Goal: Information Seeking & Learning: Learn about a topic

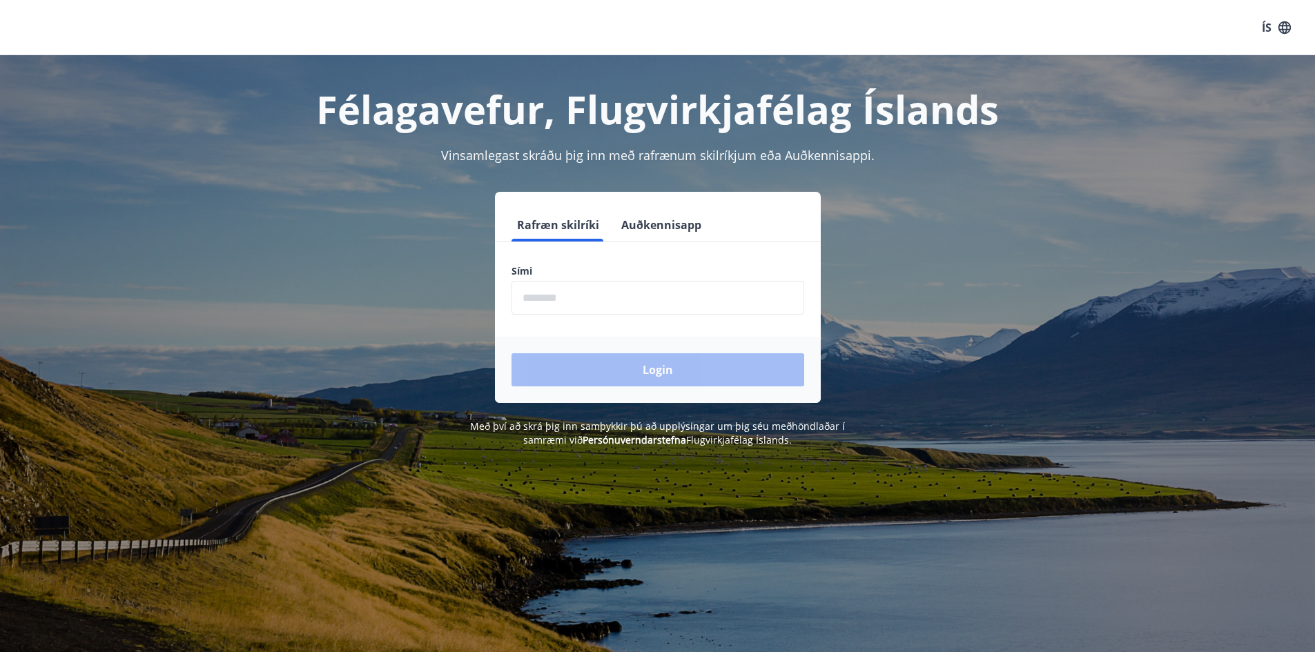
click at [577, 290] on input "phone" at bounding box center [658, 298] width 293 height 34
type input "********"
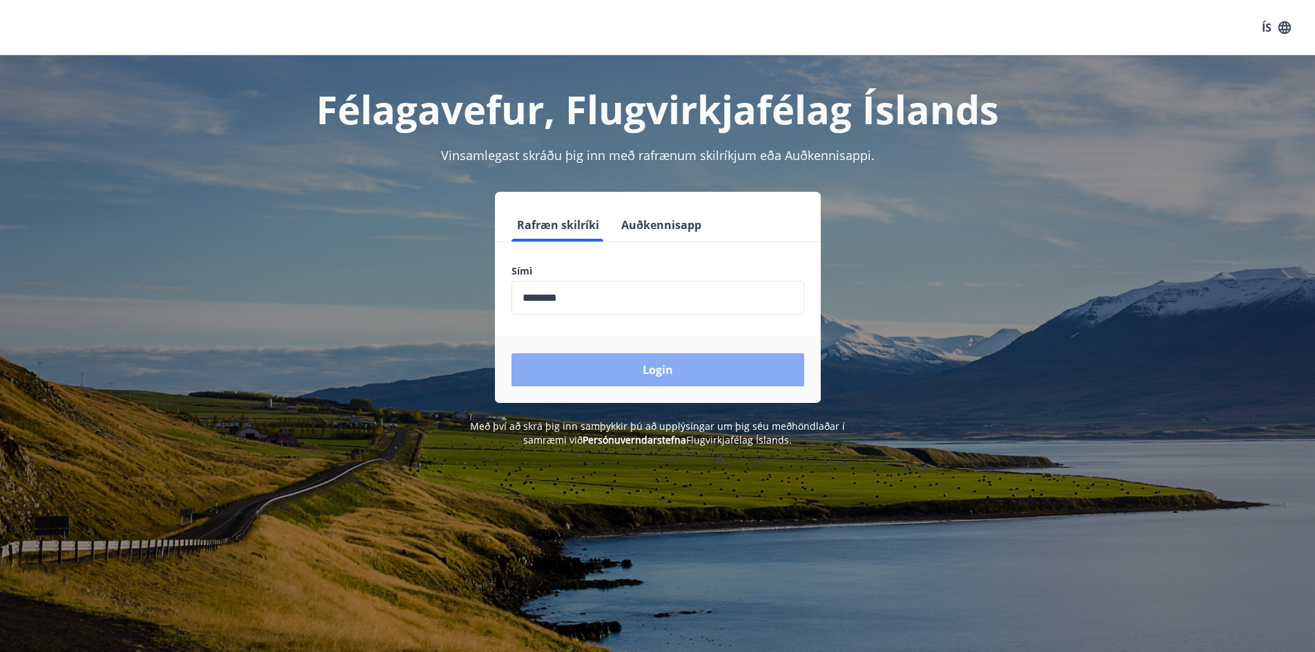
click at [643, 365] on button "Login" at bounding box center [658, 369] width 293 height 33
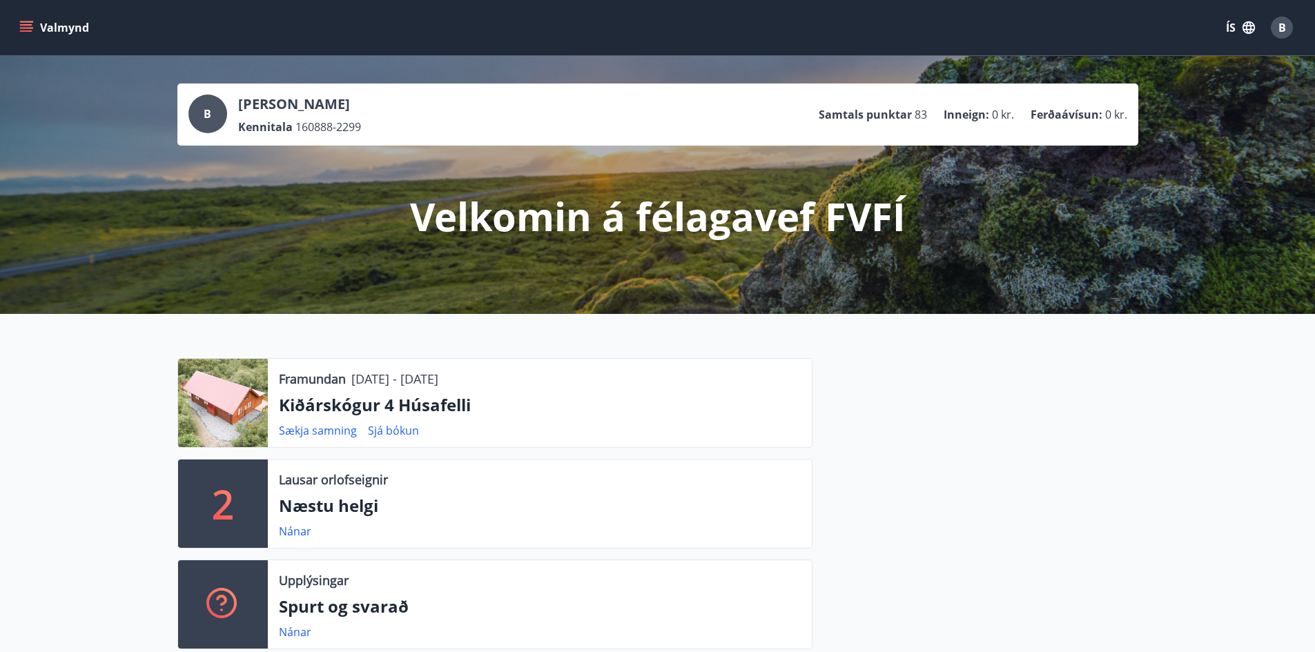
click at [28, 22] on icon "menu" at bounding box center [27, 21] width 15 height 1
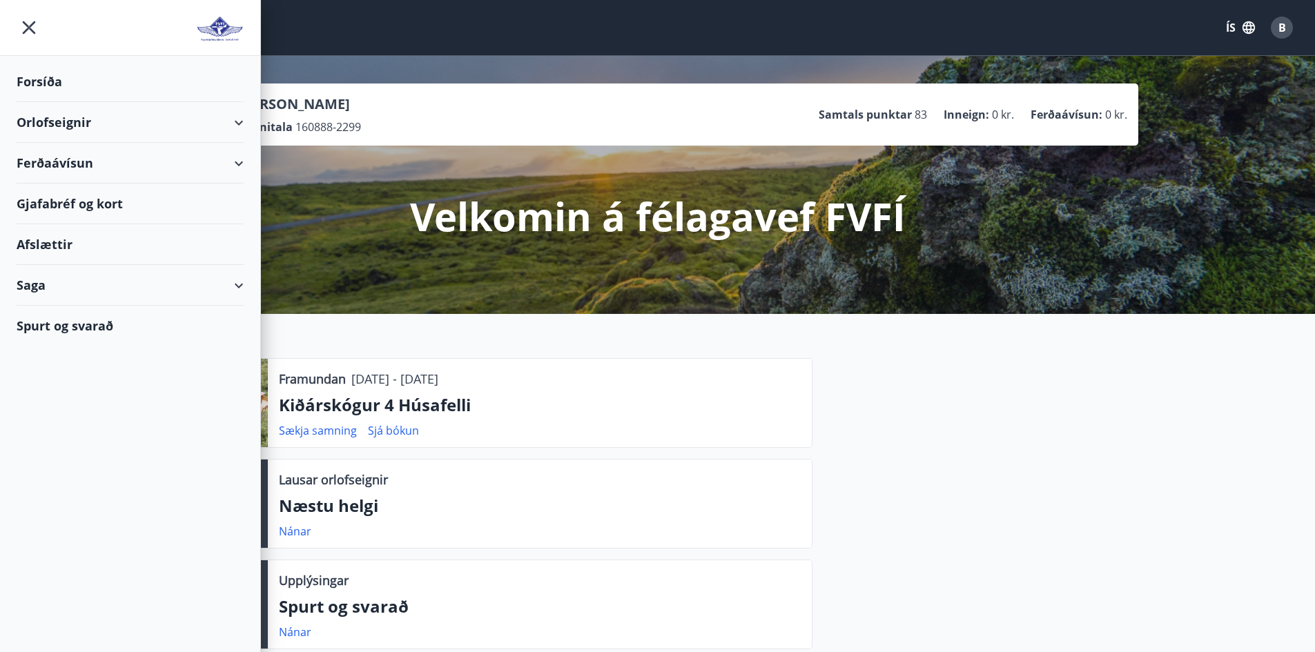
click at [109, 292] on div "Saga" at bounding box center [130, 285] width 227 height 41
click at [65, 347] on div "Bókanir" at bounding box center [130, 349] width 205 height 29
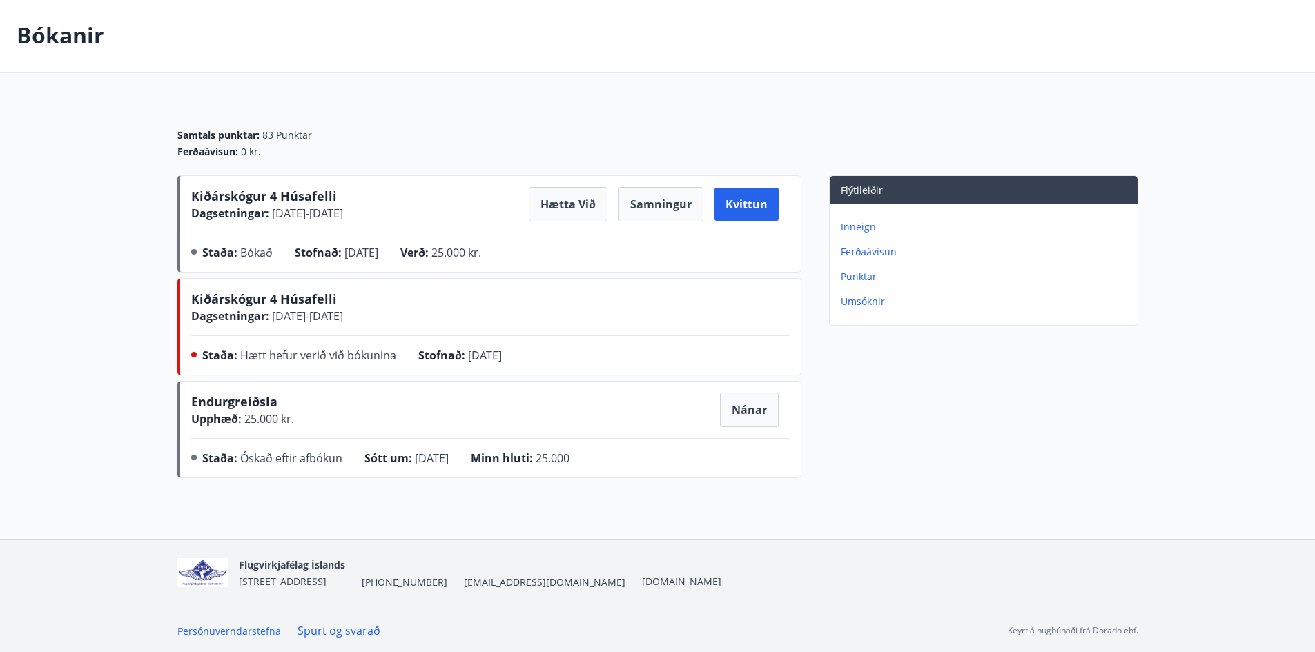
scroll to position [61, 0]
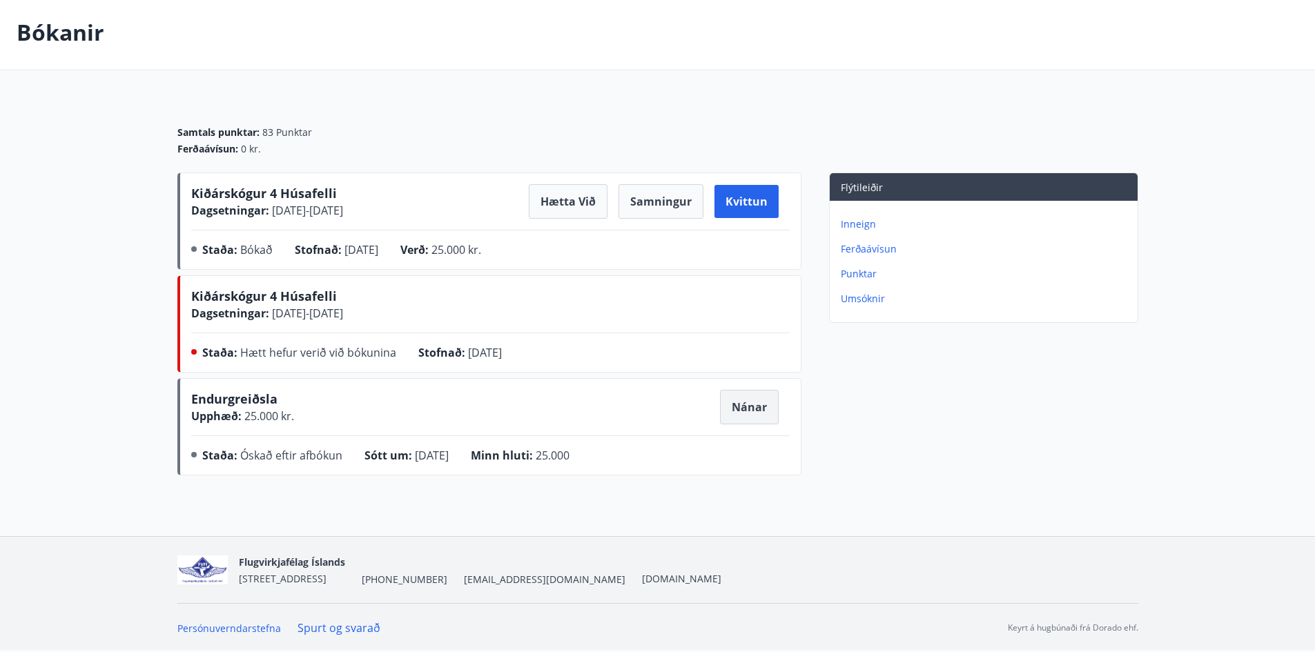
click at [743, 403] on button "Nánar" at bounding box center [749, 407] width 59 height 35
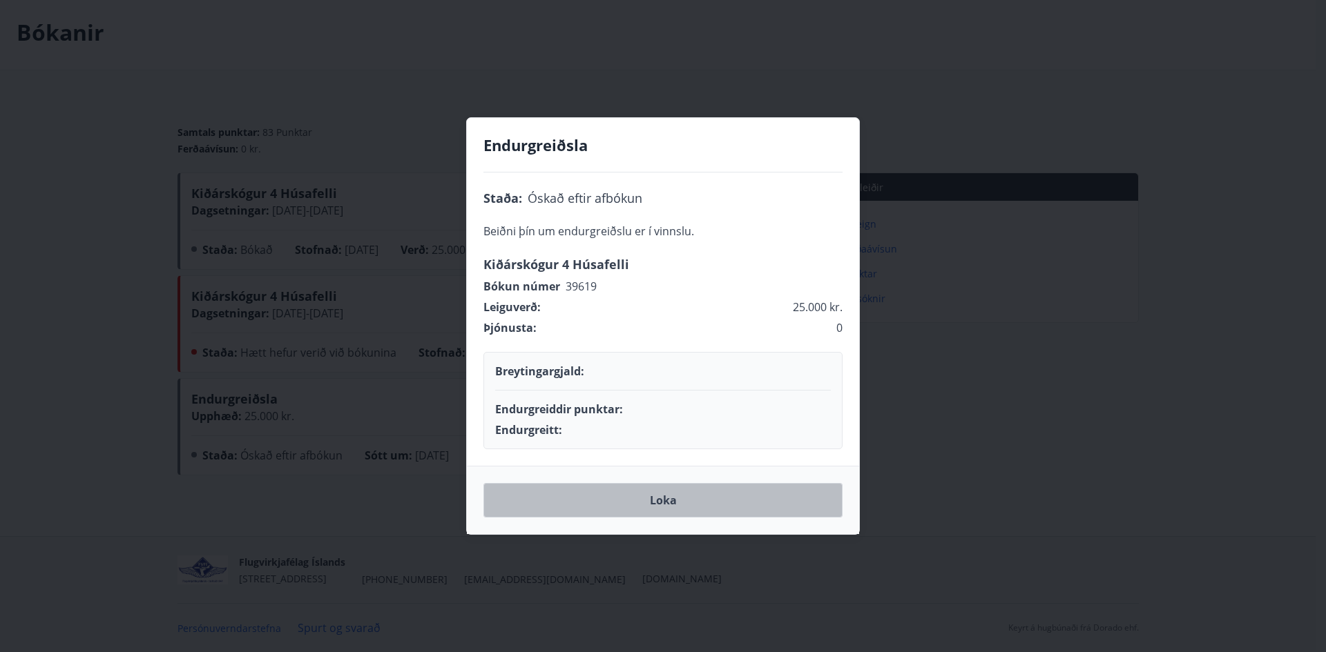
click at [657, 503] on button "Loka" at bounding box center [662, 500] width 359 height 35
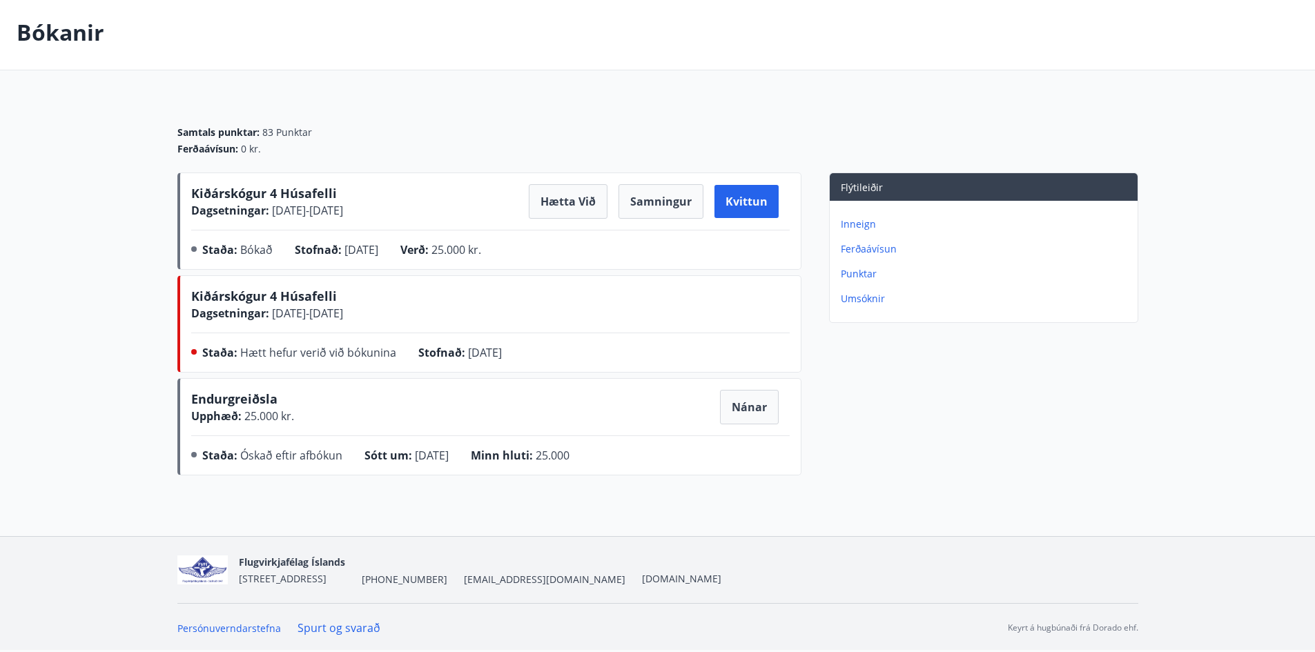
click at [829, 554] on nav "Flugvirkjafélag Íslands [STREET_ADDRESS] [PHONE_NUMBER] [EMAIL_ADDRESS][DOMAIN_…" at bounding box center [657, 570] width 961 height 33
